Goal: Information Seeking & Learning: Find contact information

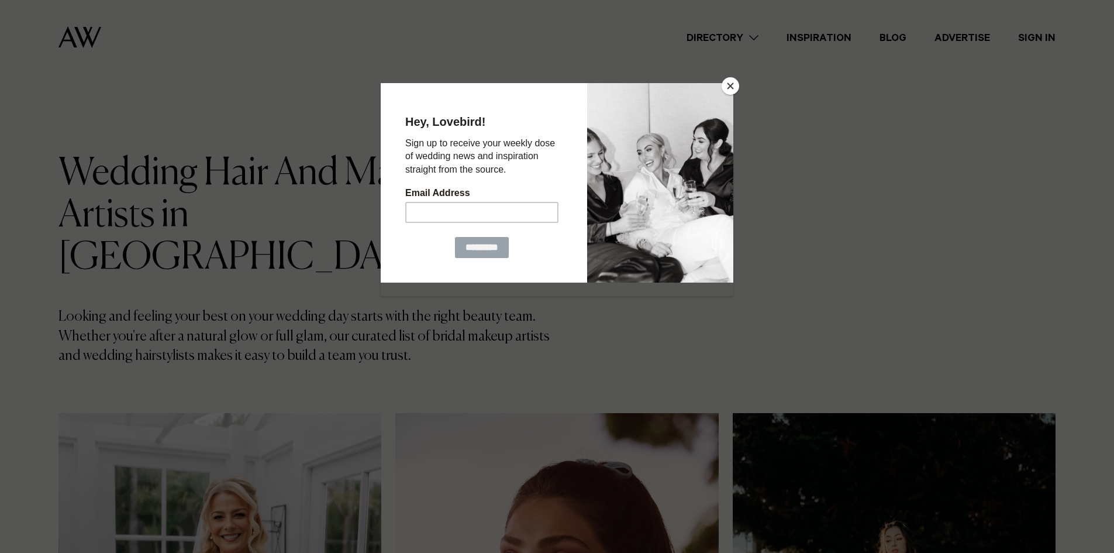
click at [721, 79] on div at bounding box center [557, 276] width 1114 height 553
click at [721, 83] on iframe at bounding box center [557, 182] width 353 height 199
click at [721, 85] on div at bounding box center [660, 181] width 146 height 199
click at [724, 80] on button "Close" at bounding box center [731, 86] width 18 height 18
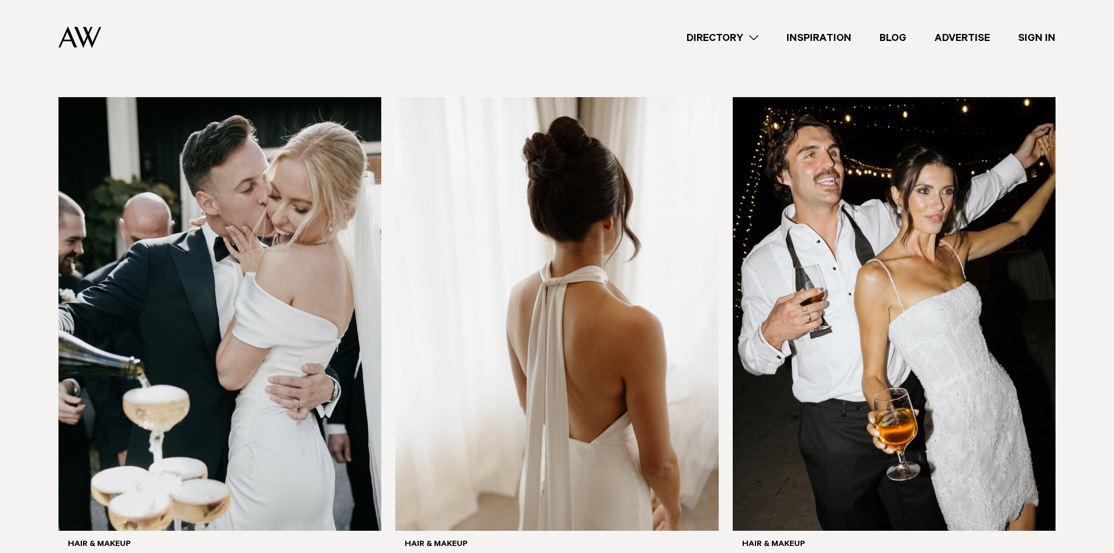
scroll to position [2925, 0]
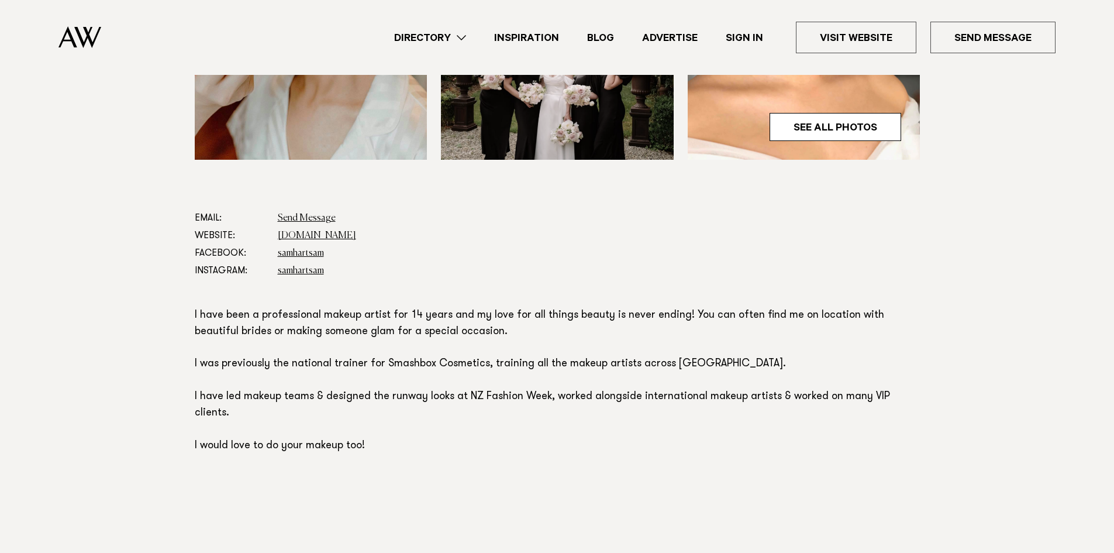
scroll to position [526, 0]
click at [323, 234] on link "[DOMAIN_NAME]" at bounding box center [317, 234] width 78 height 9
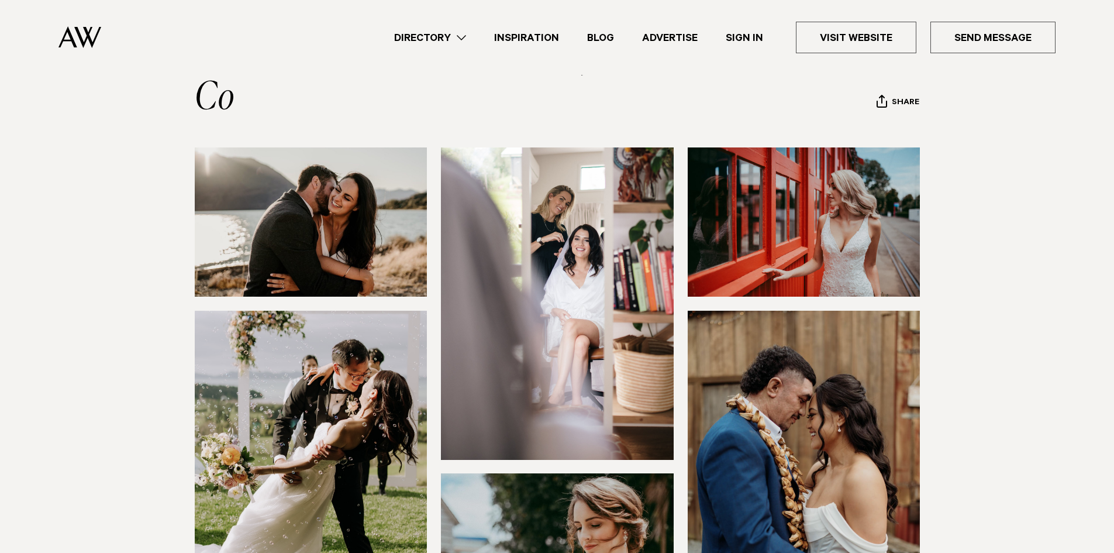
scroll to position [526, 0]
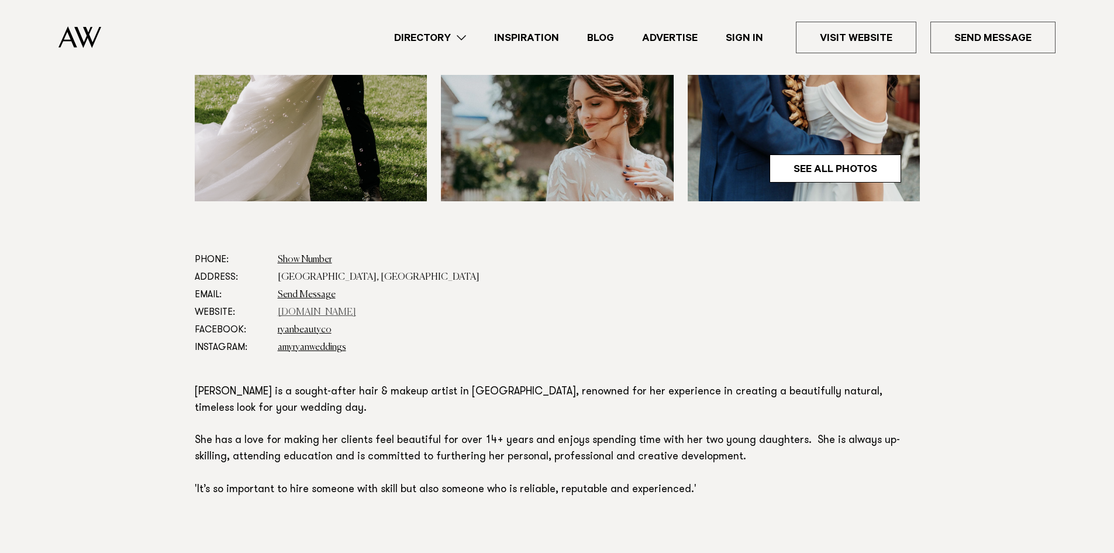
click at [309, 308] on link "www.amyryanweddings.com" at bounding box center [317, 312] width 78 height 9
